Goal: Task Accomplishment & Management: Submit Hours

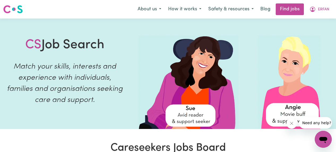
click at [295, 10] on link "Find jobs" at bounding box center [290, 9] width 28 height 12
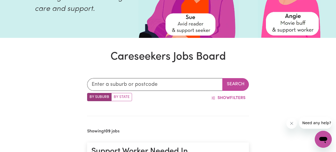
scroll to position [104, 0]
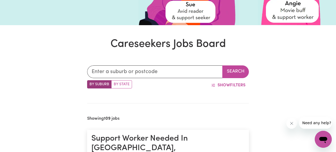
click at [123, 86] on label "By State" at bounding box center [121, 84] width 21 height 8
click at [91, 84] on input "By State" at bounding box center [88, 81] width 3 height 3
radio input "true"
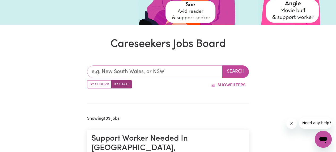
click at [120, 70] on input "text" at bounding box center [154, 72] width 135 height 13
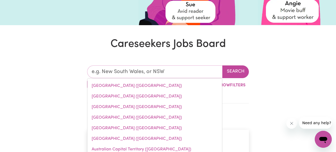
click at [122, 85] on link "[GEOGRAPHIC_DATA] ([GEOGRAPHIC_DATA])" at bounding box center [154, 86] width 135 height 11
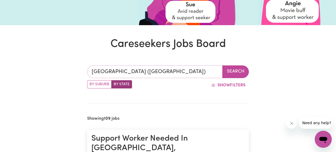
type input "[GEOGRAPHIC_DATA] ([GEOGRAPHIC_DATA])"
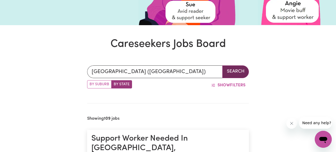
click at [233, 71] on button "Search" at bounding box center [235, 72] width 27 height 13
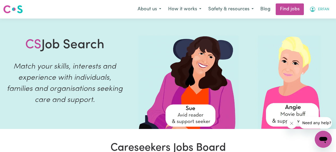
click at [323, 10] on span "ERFAN" at bounding box center [323, 10] width 11 height 6
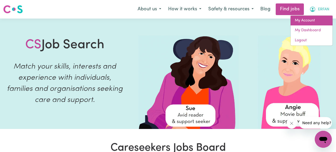
click at [306, 21] on link "My Account" at bounding box center [311, 21] width 42 height 10
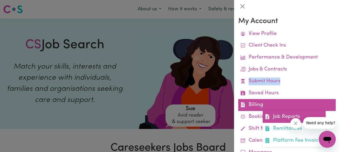
click at [275, 116] on link "Job Reports" at bounding box center [294, 117] width 63 height 12
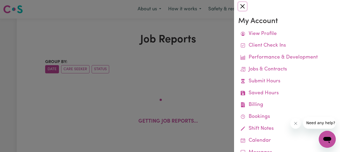
click at [243, 6] on button "Close" at bounding box center [242, 6] width 8 height 8
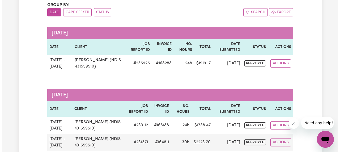
scroll to position [57, 0]
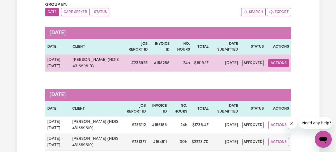
click at [276, 65] on button "Actions" at bounding box center [278, 63] width 21 height 8
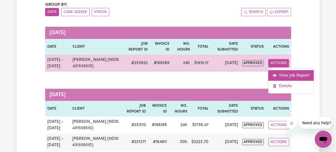
click at [278, 74] on link "View Job Report" at bounding box center [290, 75] width 45 height 11
select select "pm"
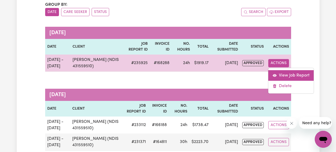
select select "pm"
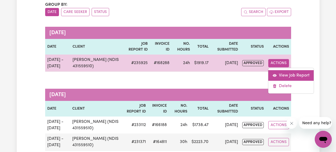
select select "pm"
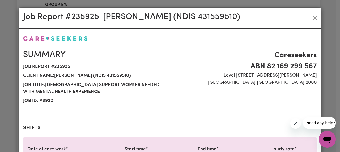
select select "65.21-Weekday"
select select "91.76-[DATE]"
select select "144.88-PublicHoliday"
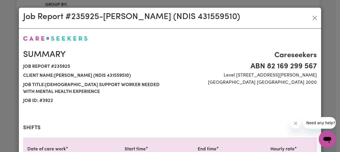
select select "65.21-Weekday"
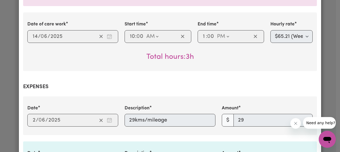
scroll to position [580, 0]
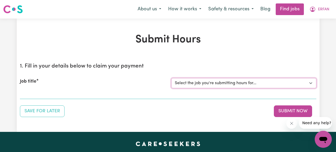
click at [198, 84] on select "Select the job you're submitting hours for... [[PERSON_NAME] (NDIS 431559510)] …" at bounding box center [243, 83] width 145 height 10
select select "3922"
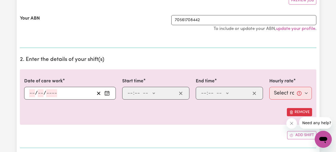
scroll to position [108, 0]
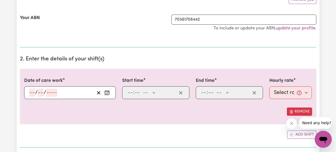
click at [107, 92] on icon "Enter the date of care work" at bounding box center [106, 92] width 5 height 5
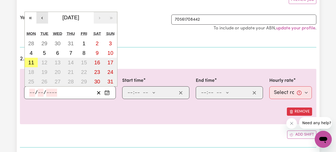
click at [42, 19] on button "‹" at bounding box center [42, 18] width 12 height 12
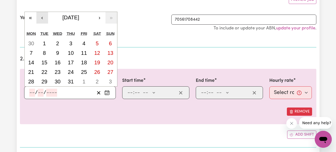
click at [42, 19] on button "‹" at bounding box center [42, 18] width 12 height 12
